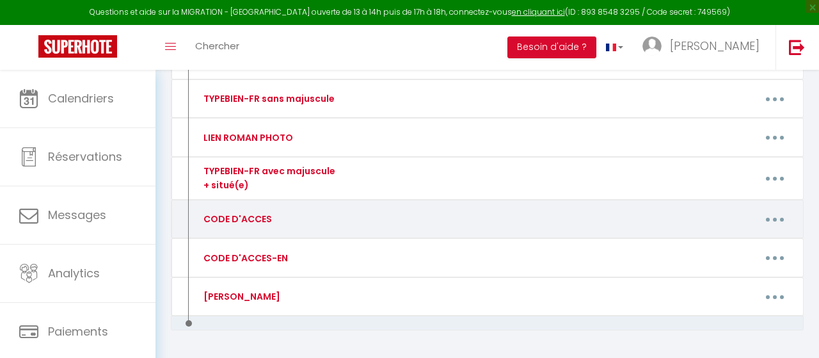
scroll to position [312, 0]
click at [734, 239] on link "Editer" at bounding box center [741, 250] width 95 height 22
type input "CODE D'ACCES"
type textarea "CODE D'ACCES"
type textarea "Ouverture immeuble : 2582 Code boite à clés : 2405 puis bouton "Cadenas" 1er ét…"
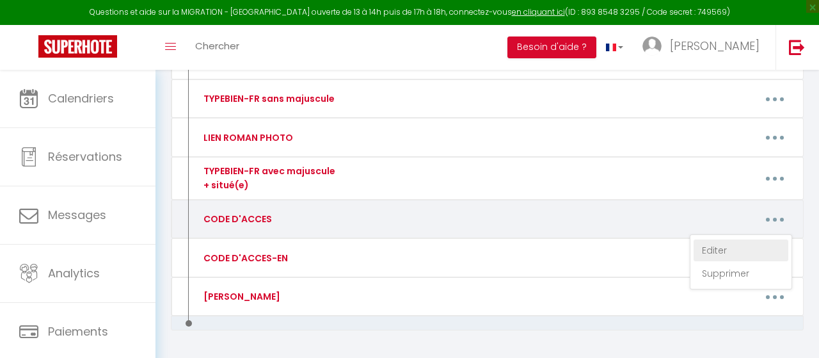
type textarea "Ouverture immeuble : 2582 Code boite à clés : 5881 puis bouton "Cadenas" 2ème é…"
type textarea "Ouverture immeuble : 2582 Code boite à clés : 0071 puis bouton "Cadenas" 3ème é…"
type textarea "Ouverture immeuble : 2582 Code boite à clés : 1227 puis bouton "Cadenas" 1er ét…"
type textarea "Ouverture immeuble : 2582 Code boite à clés : 7120 puis bouton "Cadenas" 2ème é…"
type textarea "Ouverture immeuble : 2582 Code boite à clés : 9841 puis bouton "Cadenas" 3ème é…"
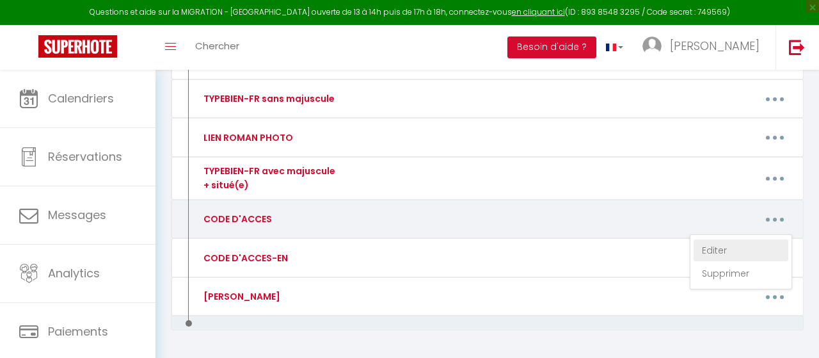
type textarea "Sonner au numéro 203 (attendre une minute) Ascenseur : étage 2 (code 0206) : ta…"
type textarea "Code de l'immeuble : "Bouton clé - 24693 - Bouton vert" Code boite à clés : 1414"
type textarea "Code immeuble : B82175 Code porte entrée de l'appartement : 868343 Garage N°37,…"
type textarea "Au portail, sonnez au nom BEDIDA Porte immeuble, sonnez au nom BEDIDA Ascenseur…"
type textarea "Code boite à clés : 3030"
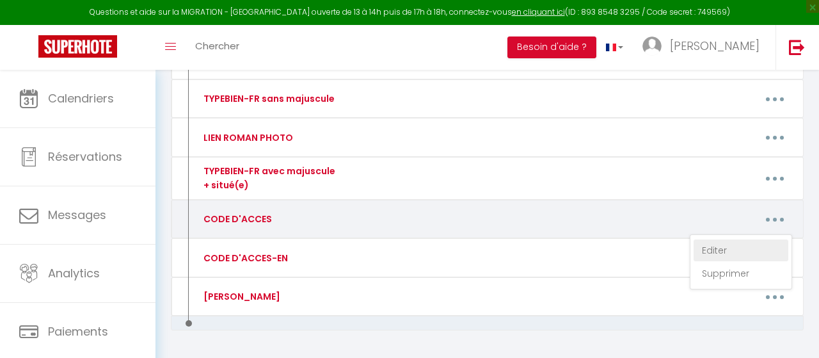
type textarea "Code porte immeuble : 18045 Code boite à clés : 0108"
type textarea "Code boite à clés : 1909"
type textarea "Code boite à clés : 0108"
type textarea "Code porte immeuble sonnez : COURTOIS PENANDO Code immeuble porte 2 : 1405 Nom …"
type textarea "Code porte immeuble : #1418. Code boite à clés : 5104."
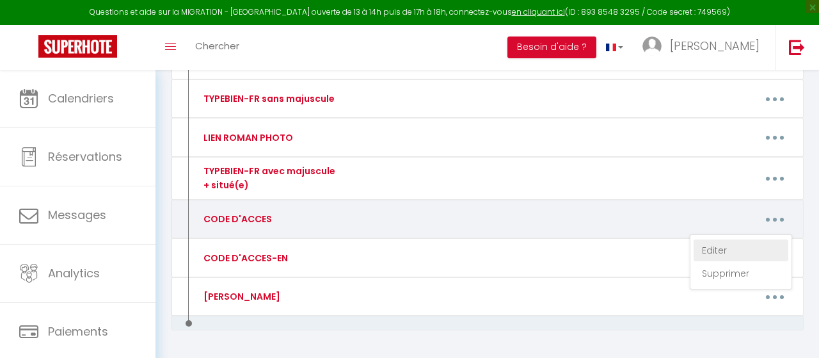
type textarea "Au portail : sonner à [GEOGRAPHIC_DATA] A l'immeuble 12 : sonner à [GEOGRAPHIC_…"
type textarea "Code porte immeuble : 7501 Code boite à clés : 0108"
type textarea "Code de la porte d’entrée : 1704A Code de la boite à clés : 0108"
type textarea "Code boite à clés : 0108"
type textarea "Code boite à clés : 2803"
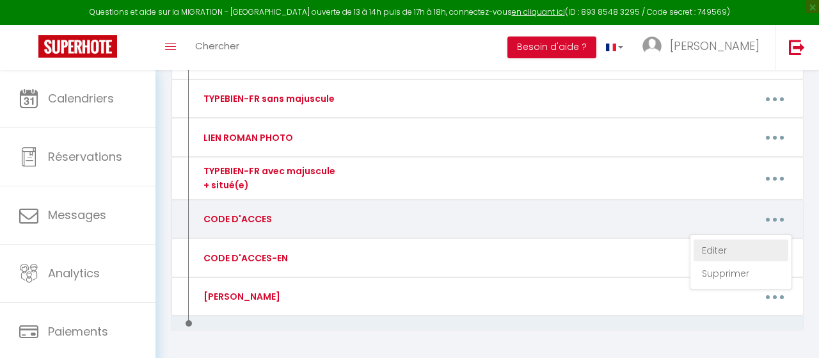
type textarea "Code boite à clés : 1994"
type textarea "Boîte aux lettres n•1 (celle du haut) Code boite à clés : 2507"
type textarea "Boîte aux lettres n•2 (celle du bas) Code boite a clés : 0104"
type textarea "Code du portail : 0885A Code boite à clés 0108 Il s'agit d'un immeuble très rés…"
type textarea "Code boite à clés : 0108"
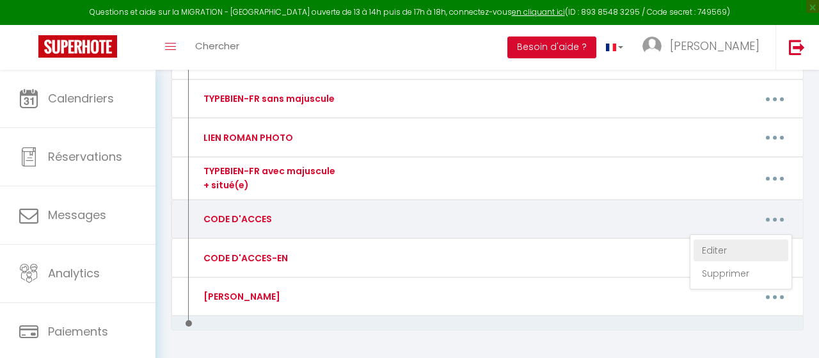
type textarea "Code boite à clés : 0108"
type textarea "Code porte immeuble : 0922A. Code boite à clés : 2803. PISCINE : Pour désactive…"
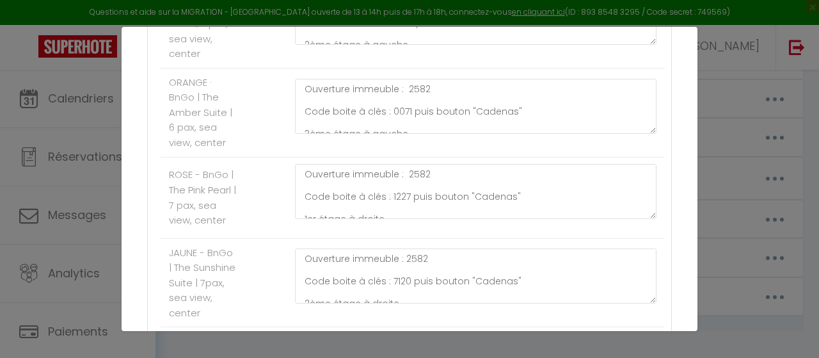
scroll to position [0, 0]
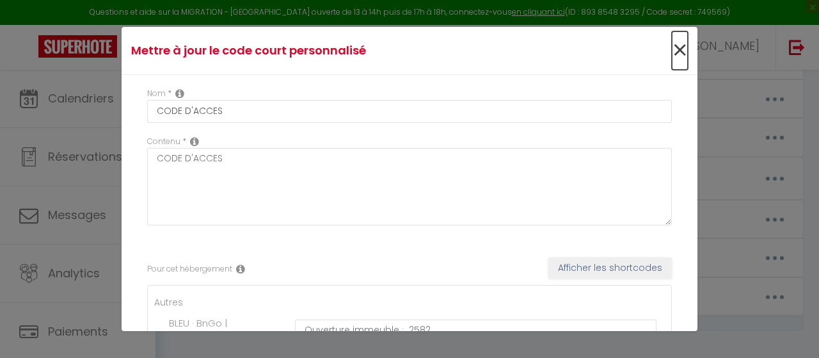
click at [677, 49] on span "×" at bounding box center [680, 50] width 16 height 38
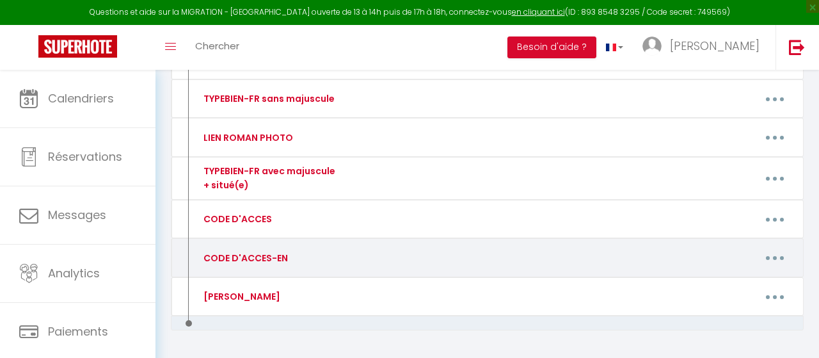
click at [775, 257] on button "button" at bounding box center [775, 258] width 34 height 24
click at [729, 282] on link "Editer" at bounding box center [741, 289] width 95 height 22
type input "CODE D'ACCES-EN"
type textarea "CODE D'ACCES-EN"
type textarea "Building entrance: 2582 Key box code: 2405 then "Padlock" button. 1st floor on …"
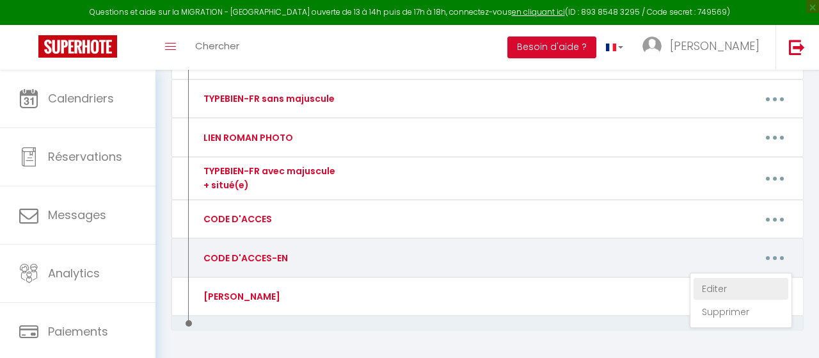
type textarea "Building entrance: 2582 Key box code: 5881 then "Padlock" button. 2nd floor on …"
type textarea "Building entrance: 2582 Key box code: 0071 then "Padlock" button. 3rd floor on …"
type textarea "Building entrance: 2582 Key box code: 1227 then "Padlock" button. 1st floor on …"
type textarea "Building entrance: 2582 Key box code: 7120 then "Padlock" button. 2nd floor on …"
type textarea "Building entrance: 2582 Key box code: 9841 then "Padlock" button. 3rd floor on …"
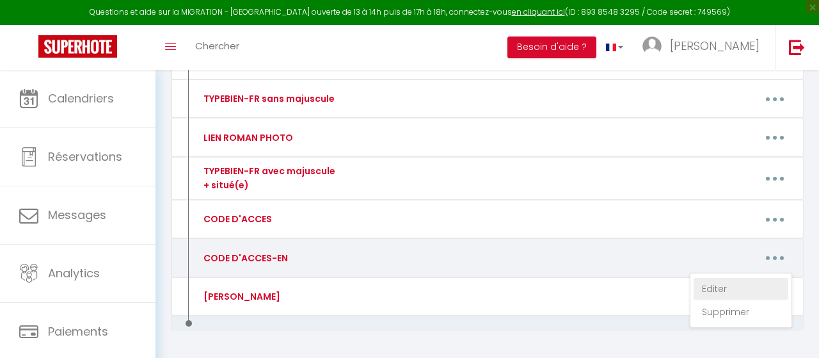
type textarea "Ring 203 (wait one minute) Elevator: Floor 2 (code 0206): Press 2 then 0206 Apa…"
type textarea "Building code : "Key button - 24693 - Green button" Key box code : 1414"
type textarea "Building code: B82175 Apartment door code: 868343 Garage No. 37, floor -2 (elev…"
type textarea "At the gate, ring the bell for BEDIDA Building door, ring the bell for BEDIDA E…"
type textarea "Key box code : 3030"
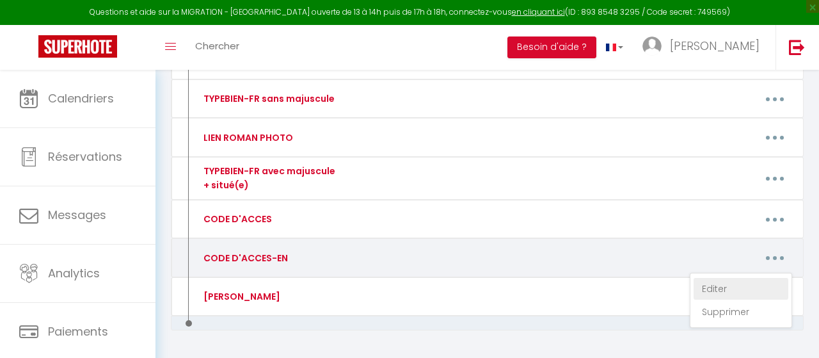
type textarea "Building door code : 18045 Key box code : 0108"
type textarea "Key box code : 1909"
type textarea "Key box code : 0108"
type textarea "Building door code: COURTOIS PENANDO Building door code 2: 1405 Name on the doo…"
type textarea "Building door code : #1418. Key box code : 5104."
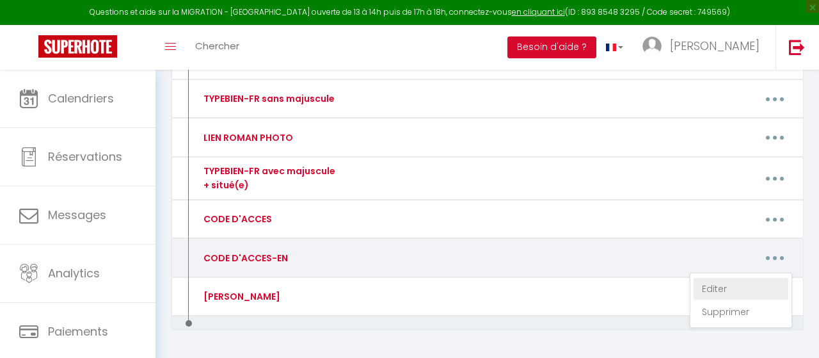
type textarea "At the gate: ring MANDRAN. At building 12: [GEOGRAPHIC_DATA]. Apartment door co…"
type textarea "Building door code : 7501 Key box code : 0108"
type textarea "Building door code : 1704A Key box code : 0108"
type textarea "Key box code : 0108"
type textarea "Key box code : 2803"
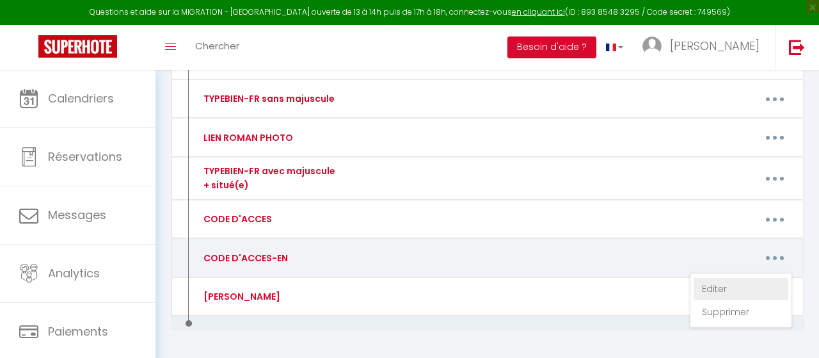
type textarea "Key box code : 1994"
type textarea "Mailbox #1 (the top one) Keybox code : 2507"
type textarea "Mailbox #2 (the bottom one) Keybox code : 0104"
type textarea "Building gate code : 0885A Key box code : 0108 This is a very residential build…"
type textarea "Key box code : 0108"
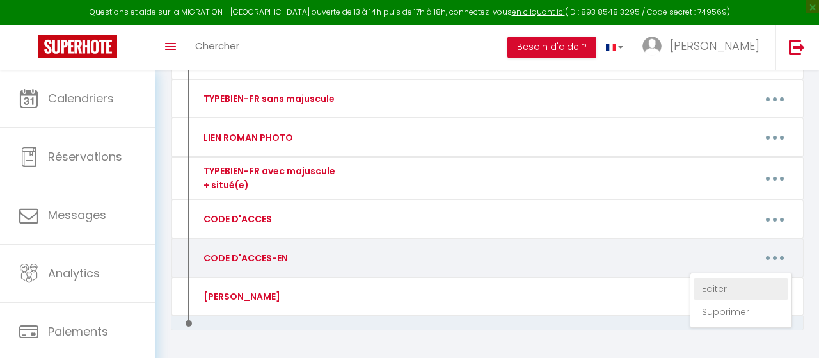
type textarea "Key box code : 0108"
type textarea "Building door code : 0922A. Key box code : 2803. POOL: To deactivate the pool a…"
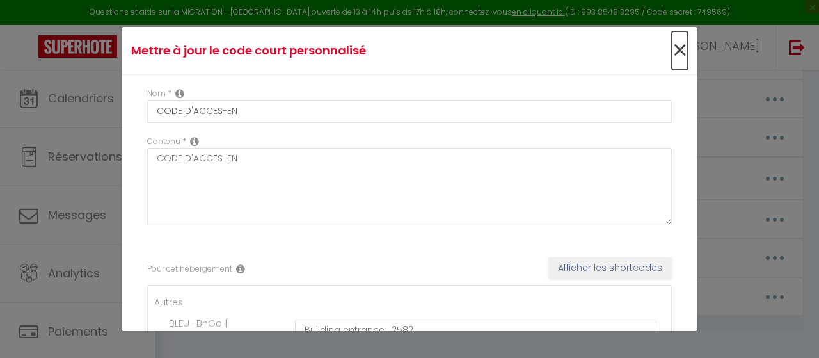
click at [682, 49] on span "×" at bounding box center [680, 50] width 16 height 38
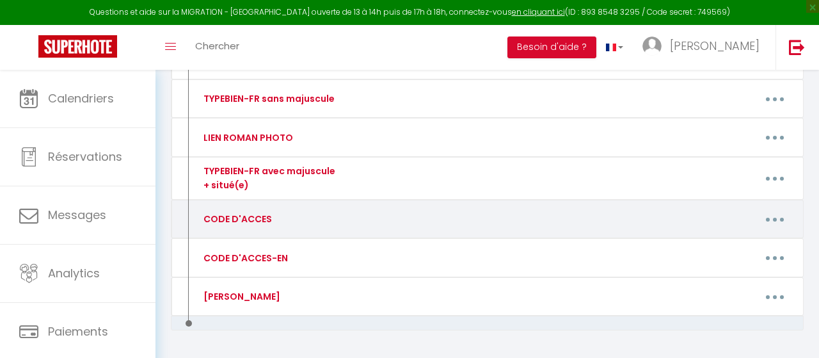
click at [788, 211] on button "button" at bounding box center [775, 219] width 34 height 24
click at [725, 251] on link "Editer" at bounding box center [741, 250] width 95 height 22
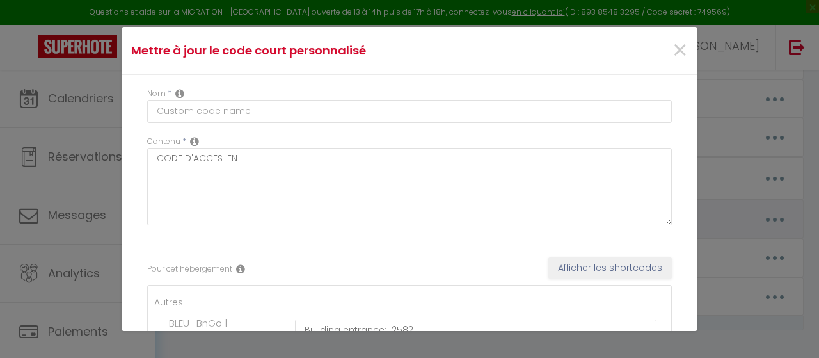
type input "CODE D'ACCES"
type textarea "CODE D'ACCES"
type textarea "Ouverture immeuble : 2582 Code boite à clés : 2405 puis bouton "Cadenas" 1er ét…"
type textarea "Ouverture immeuble : 2582 Code boite à clés : 5881 puis bouton "Cadenas" 2ème é…"
type textarea "Ouverture immeuble : 2582 Code boite à clés : 0071 puis bouton "Cadenas" 3ème é…"
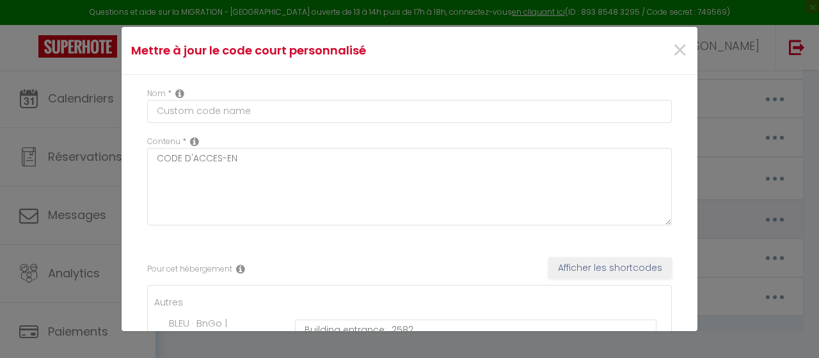
type textarea "Ouverture immeuble : 2582 Code boite à clés : 1227 puis bouton "Cadenas" 1er ét…"
type textarea "Ouverture immeuble : 2582 Code boite à clés : 7120 puis bouton "Cadenas" 2ème é…"
type textarea "Ouverture immeuble : 2582 Code boite à clés : 9841 puis bouton "Cadenas" 3ème é…"
type textarea "Sonner au numéro 203 (attendre une minute) Ascenseur : étage 2 (code 0206) : ta…"
type textarea "Code de l'immeuble : "Bouton clé - 24693 - Bouton vert" Code boite à clés : 1414"
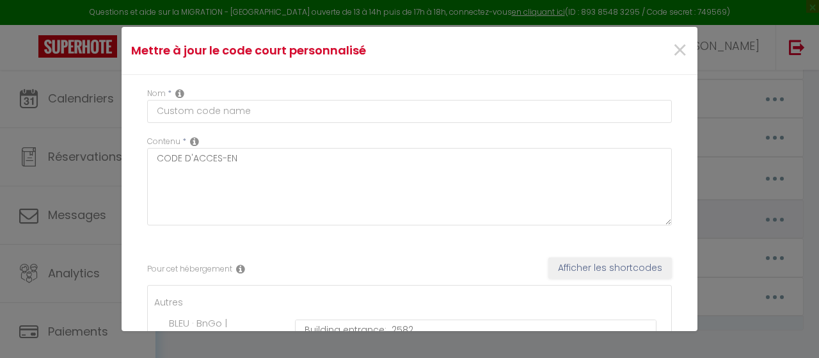
type textarea "Code immeuble : B82175 Code porte entrée de l'appartement : 868343 Garage N°37,…"
type textarea "Au portail, sonnez au nom BEDIDA Porte immeuble, sonnez au nom BEDIDA Ascenseur…"
type textarea "Code boite à clés : 3030"
type textarea "Code porte immeuble : 18045 Code boite à clés : 0108"
type textarea "Code boite à clés : 1909"
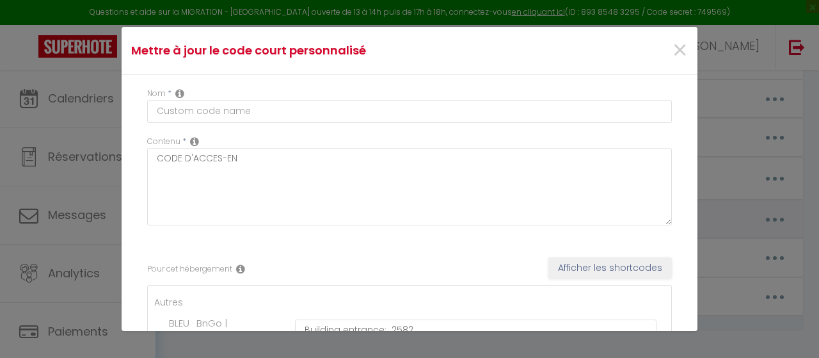
type textarea "Code boite à clés : 0108"
type textarea "Code porte immeuble sonnez : COURTOIS PENANDO Code immeuble porte 2 : 1405 Nom …"
type textarea "Code porte immeuble : #1418. Code boite à clés : 5104."
type textarea "Au portail : sonner à [GEOGRAPHIC_DATA] A l'immeuble 12 : sonner à [GEOGRAPHIC_…"
type textarea "Code porte immeuble : 7501 Code boite à clés : 0108"
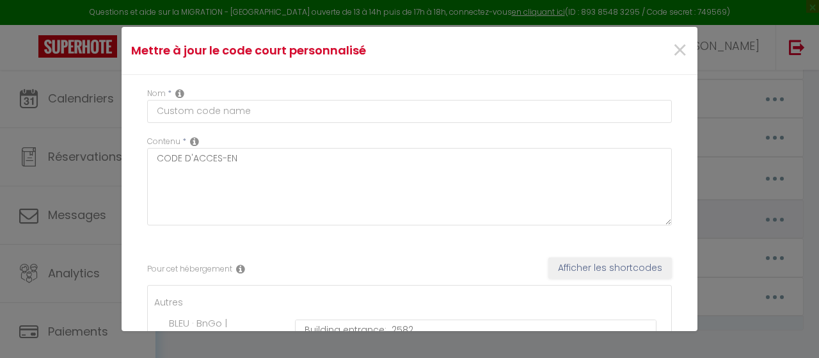
type textarea "Code de la porte d’entrée : 1704A Code de la boite à clés : 0108"
type textarea "Code boite à clés : 0108"
type textarea "Code boite à clés : 2803"
type textarea "Code boite à clés : 1994"
type textarea "Boîte aux lettres n•1 (celle du haut) Code boite à clés : 2507"
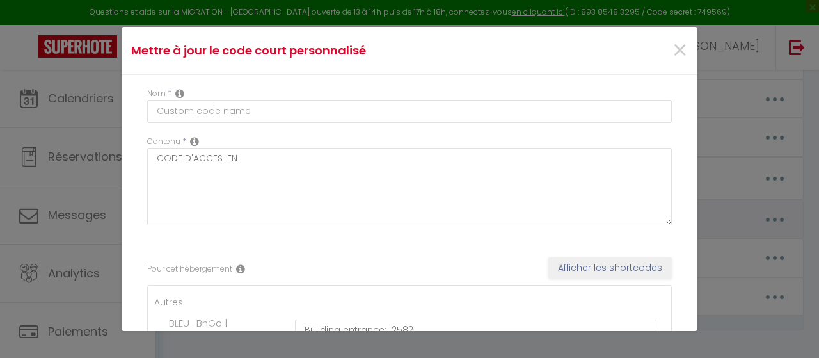
type textarea "Boîte aux lettres n•2 (celle du bas) Code boite a clés : 0104"
type textarea "Code du portail : 0885A Code boite à clés 0108 Il s'agit d'un immeuble très rés…"
type textarea "Code boite à clés : 0108"
type textarea "Code porte immeuble : 0922A. Code boite à clés : 2803. PISCINE : Pour désactive…"
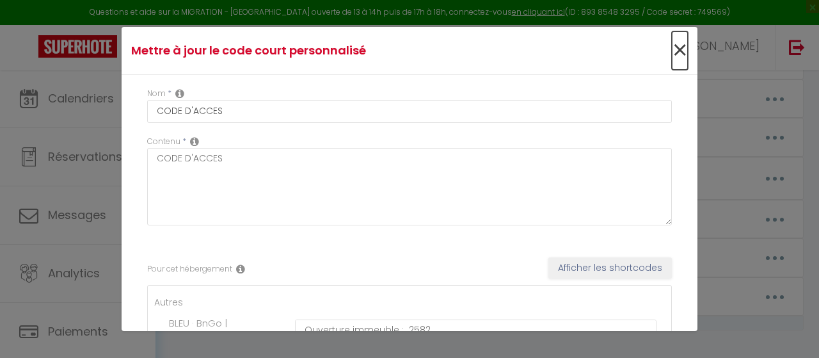
click at [680, 51] on span "×" at bounding box center [680, 50] width 16 height 38
